Goal: Find specific page/section: Find specific page/section

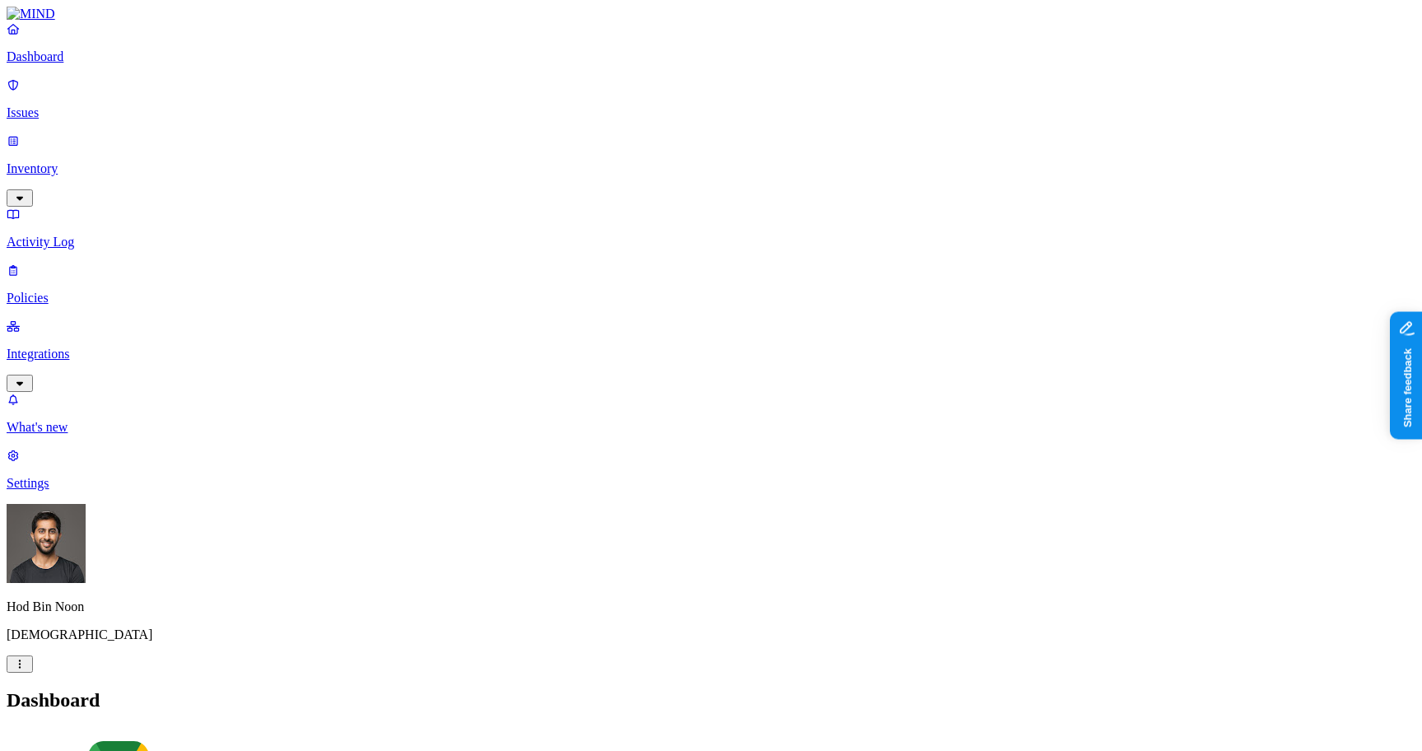
click at [55, 161] on p "Inventory" at bounding box center [711, 168] width 1409 height 15
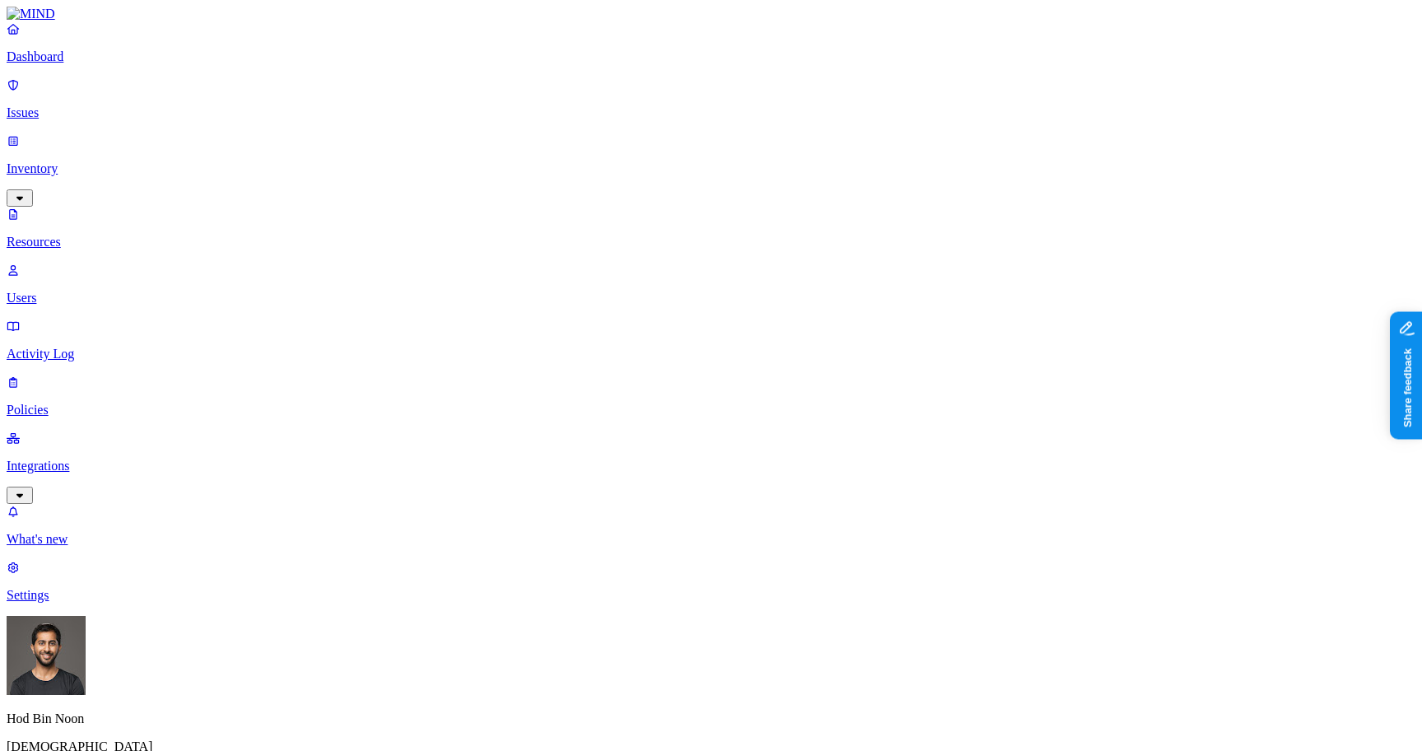
click at [59, 64] on p "Dashboard" at bounding box center [711, 56] width 1409 height 15
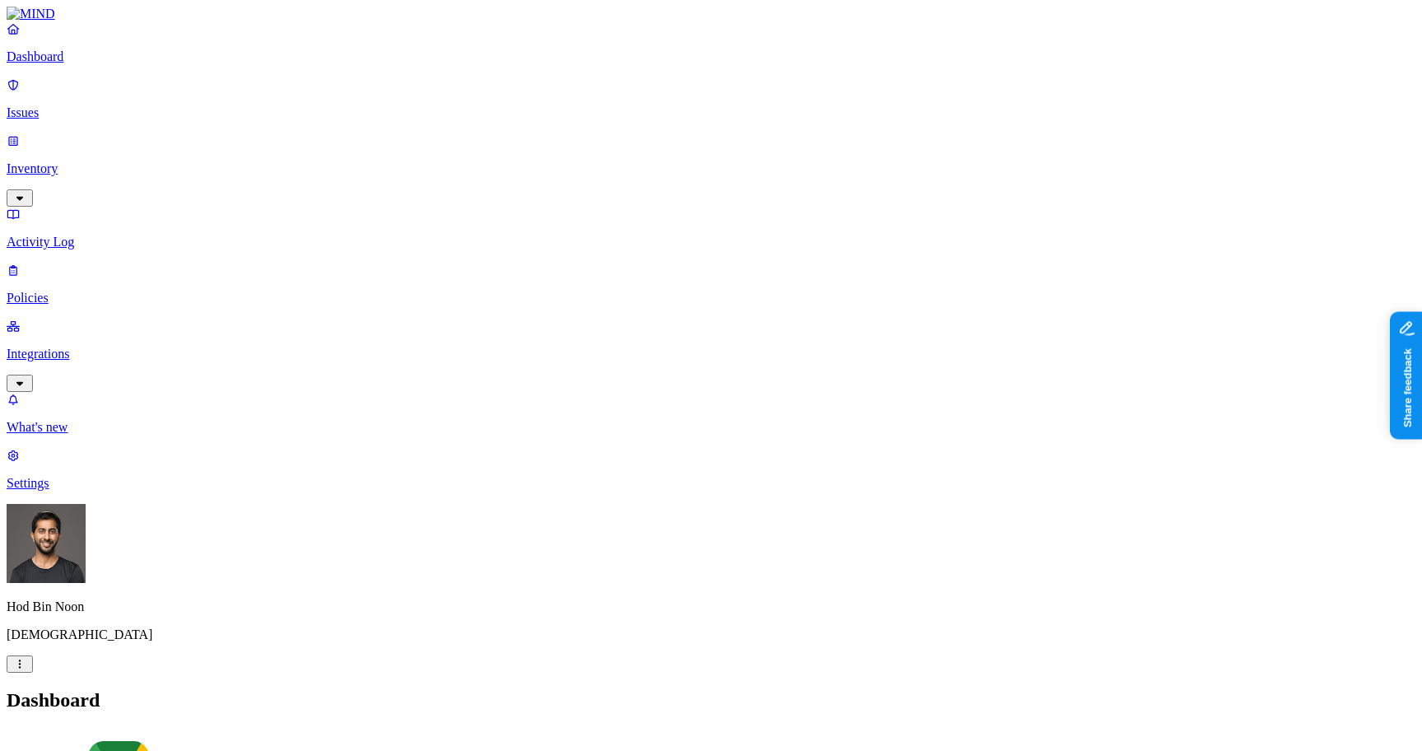
click at [68, 161] on p "Inventory" at bounding box center [711, 168] width 1409 height 15
